Goal: Transaction & Acquisition: Purchase product/service

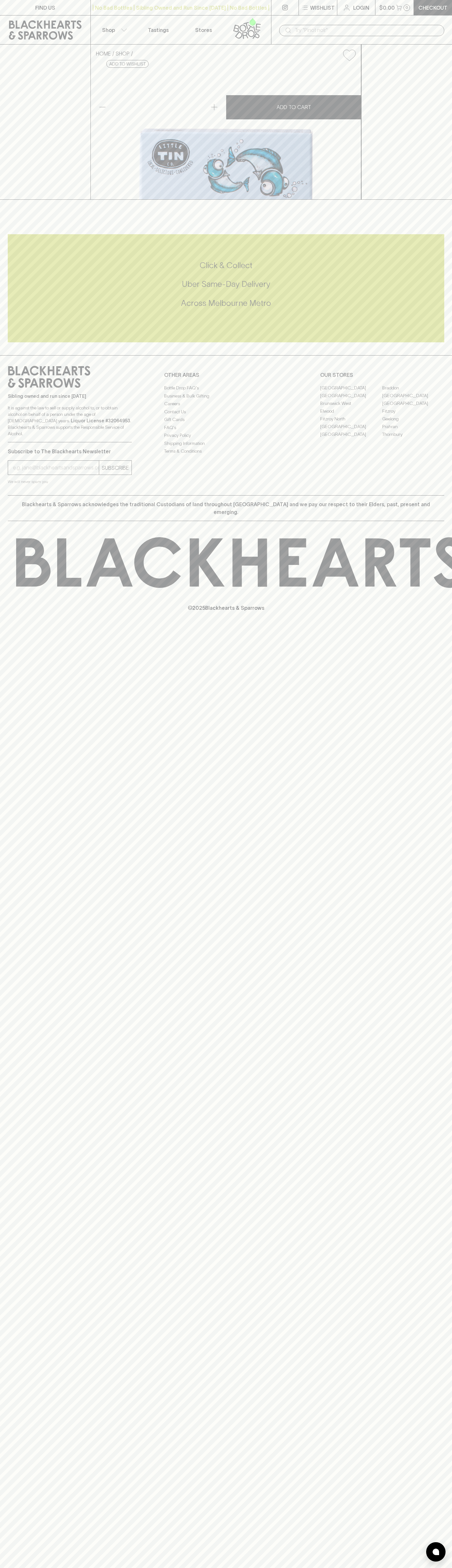
click at [22, 25] on icon at bounding box center [45, 30] width 81 height 19
click at [189, 1567] on html "FIND US | No Bad Bottles | Sibling Owned and Run Since 2006 | No Bad Bottles | …" at bounding box center [226, 784] width 452 height 1568
